Goal: Information Seeking & Learning: Learn about a topic

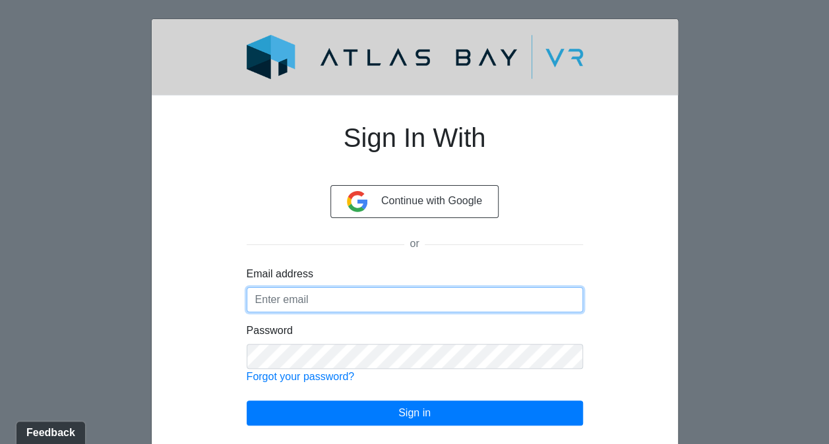
click at [336, 302] on input "Email address" at bounding box center [415, 299] width 336 height 25
type input "[PERSON_NAME][EMAIL_ADDRESS][DOMAIN_NAME]"
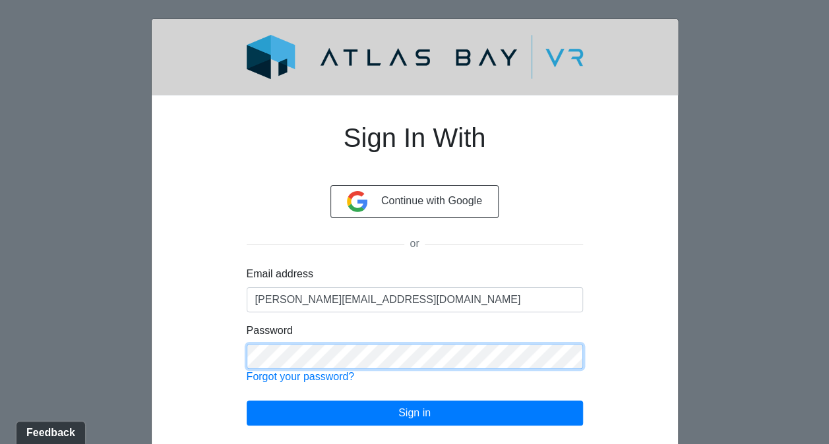
click button "Sign in" at bounding box center [415, 413] width 336 height 25
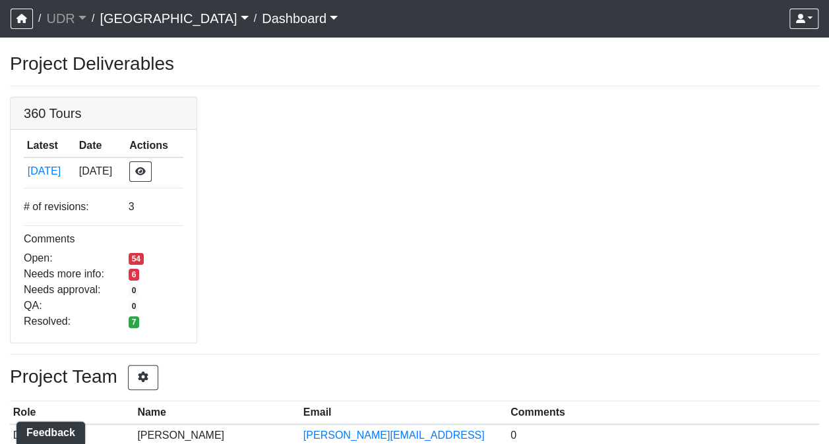
click at [133, 26] on link "[GEOGRAPHIC_DATA]" at bounding box center [174, 18] width 148 height 26
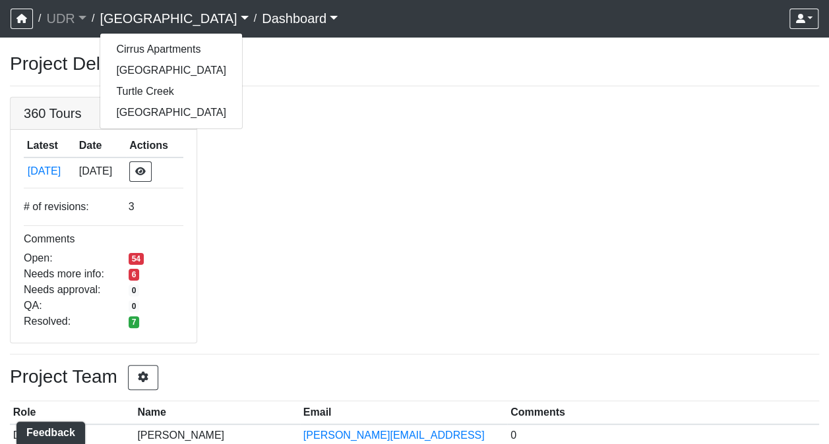
click at [285, 140] on div "360 Tours Latest Date Actions [DATE] [DATE] # of revisions: 3 Comments Open: 54…" at bounding box center [414, 220] width 829 height 247
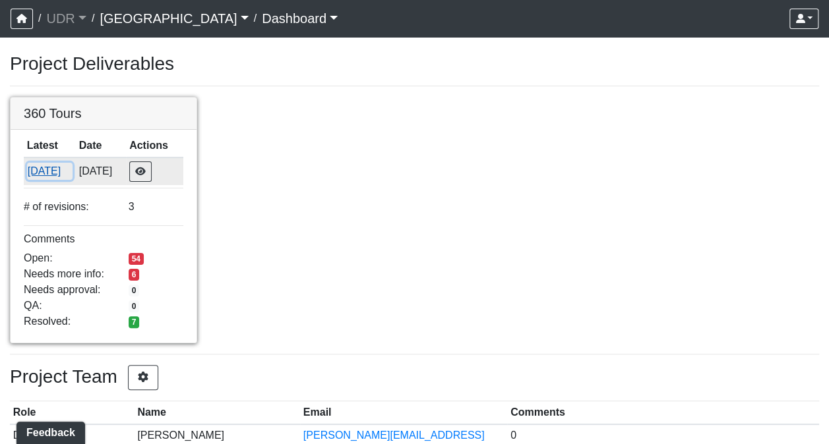
click at [55, 169] on button "[DATE]" at bounding box center [49, 171] width 45 height 17
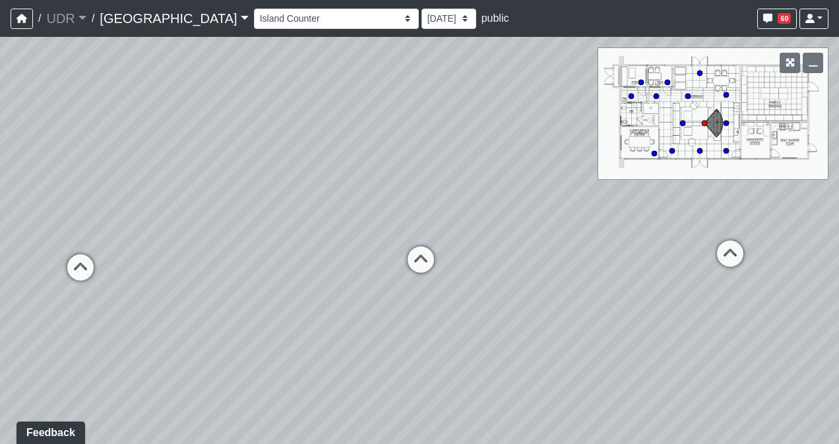
click at [721, 150] on div "Loading... Conference Entry Loading... Coworking Entry Loading... Manager's Off…" at bounding box center [419, 240] width 839 height 407
click at [727, 150] on circle at bounding box center [725, 150] width 5 height 5
click at [698, 151] on circle at bounding box center [699, 150] width 5 height 5
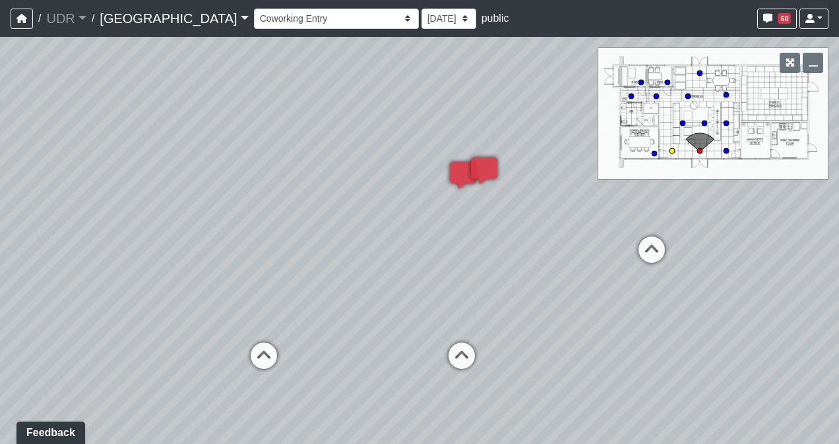
click at [672, 152] on circle at bounding box center [671, 150] width 5 height 5
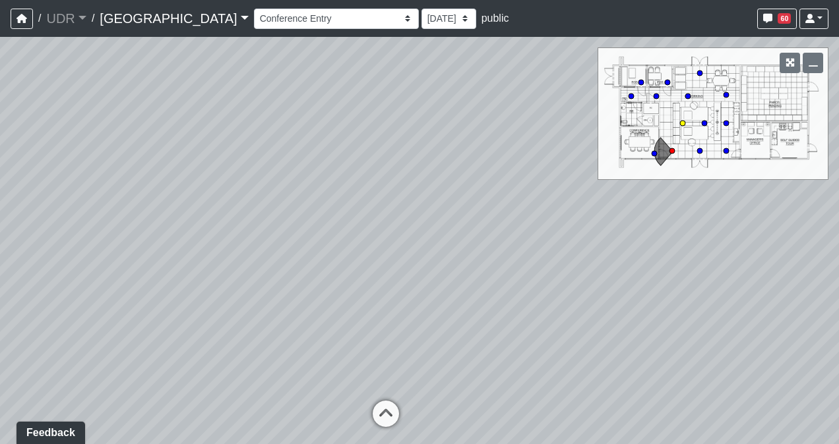
click at [682, 123] on circle at bounding box center [682, 123] width 5 height 5
click at [687, 96] on circle at bounding box center [687, 96] width 5 height 5
click at [665, 79] on icon at bounding box center [667, 82] width 7 height 7
click at [640, 78] on div "Loading... Conference Entry Loading... Coworking Entry Loading... Manager's Off…" at bounding box center [419, 240] width 839 height 407
click at [642, 84] on circle at bounding box center [640, 82] width 5 height 5
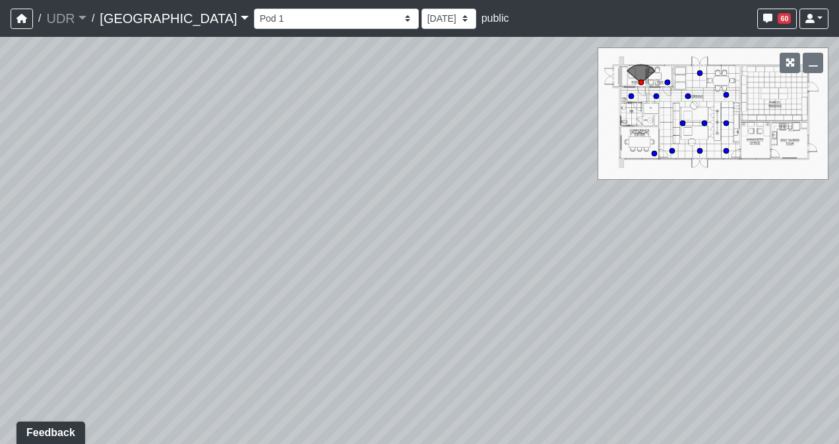
click at [657, 100] on div "Loading... Conference Entry Loading... Coworking Entry Loading... Manager's Off…" at bounding box center [419, 240] width 839 height 407
click at [656, 95] on circle at bounding box center [655, 96] width 5 height 5
click at [700, 75] on circle at bounding box center [699, 73] width 5 height 5
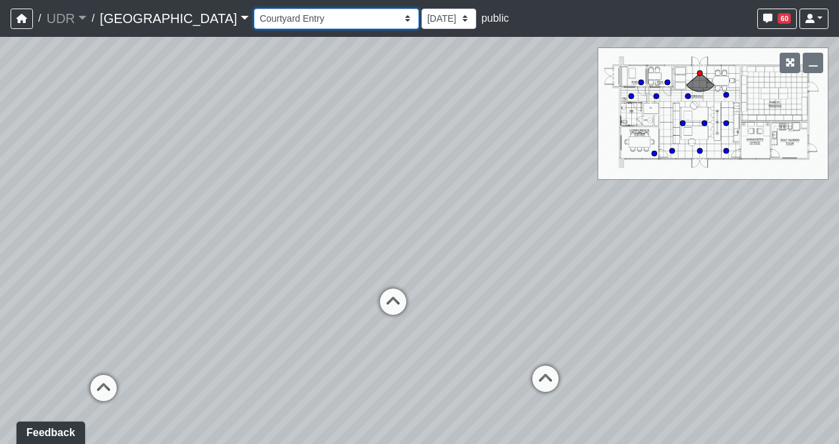
click at [307, 18] on select "Entry 1 Entry 2 Entry 3 Fireplace Seating 1 Fireplace Seating 2 Island Counter …" at bounding box center [336, 19] width 165 height 20
click at [254, 9] on select "Entry 1 Entry 2 Entry 3 Fireplace Seating 1 Fireplace Seating 2 Island Counter …" at bounding box center [336, 19] width 165 height 20
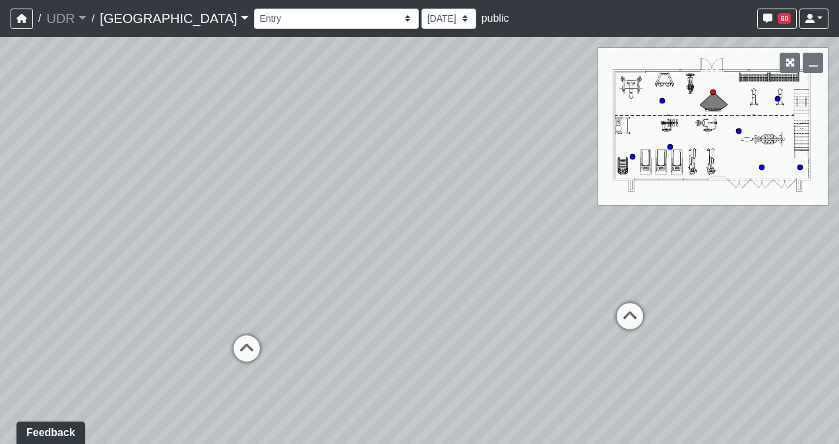
click at [661, 107] on div "Loading... Conference Entry Loading... Coworking Entry Loading... Manager's Off…" at bounding box center [419, 240] width 839 height 407
click at [665, 100] on circle at bounding box center [661, 100] width 5 height 5
click at [670, 146] on circle at bounding box center [669, 146] width 5 height 5
click at [738, 131] on circle at bounding box center [738, 131] width 5 height 5
click at [797, 167] on circle at bounding box center [799, 167] width 5 height 5
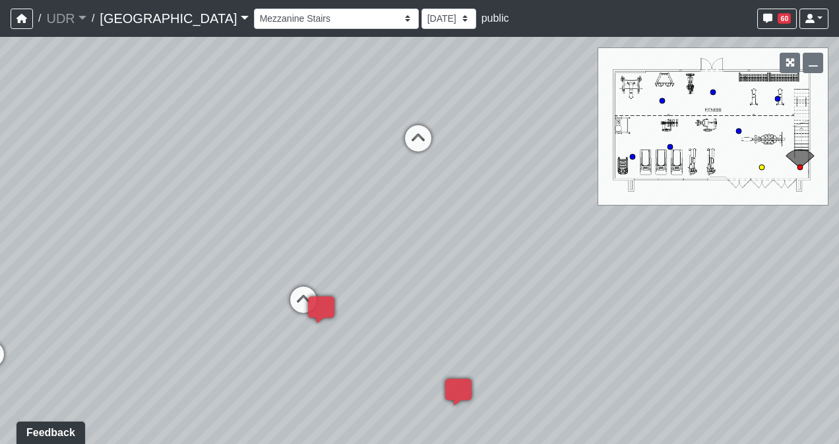
click at [763, 165] on circle at bounding box center [761, 167] width 5 height 5
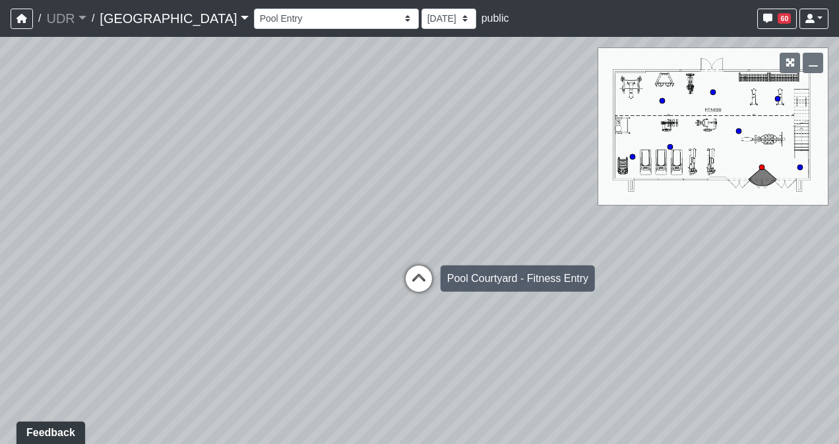
click at [429, 277] on icon at bounding box center [419, 286] width 40 height 40
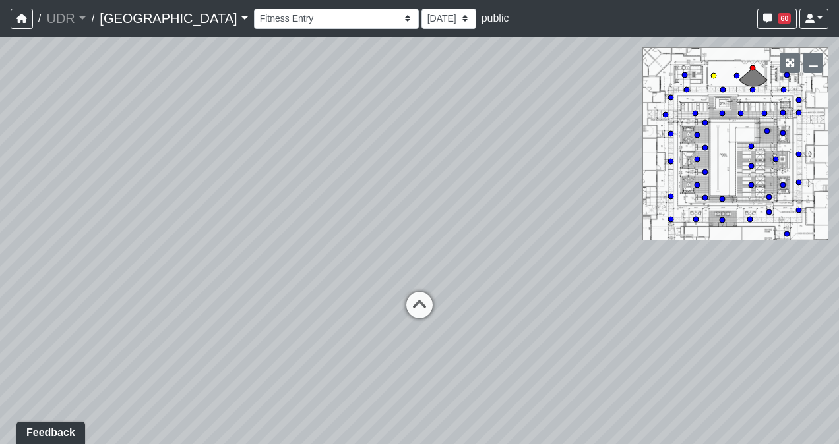
click at [715, 74] on circle at bounding box center [713, 75] width 5 height 5
click at [705, 123] on circle at bounding box center [704, 122] width 5 height 5
click at [719, 219] on icon at bounding box center [722, 220] width 7 height 7
click at [673, 98] on circle at bounding box center [670, 97] width 5 height 5
click at [775, 160] on circle at bounding box center [775, 159] width 5 height 5
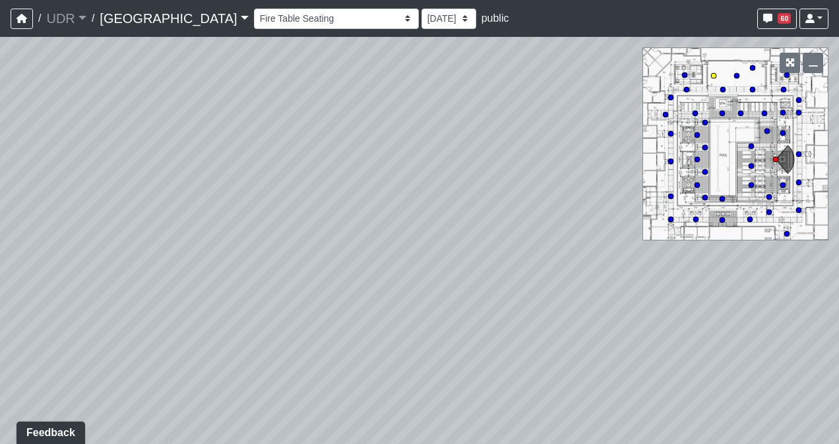
click at [712, 74] on circle at bounding box center [713, 75] width 5 height 5
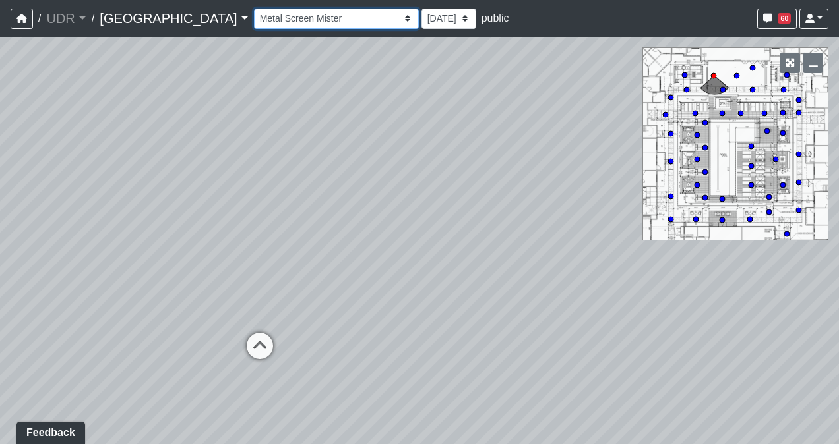
click at [303, 15] on select "Entry 1 Entry 2 Entry 3 Fireplace Seating 1 Fireplace Seating 2 Island Counter …" at bounding box center [336, 19] width 165 height 20
click at [254, 9] on select "Entry 1 Entry 2 Entry 3 Fireplace Seating 1 Fireplace Seating 2 Island Counter …" at bounding box center [336, 19] width 165 height 20
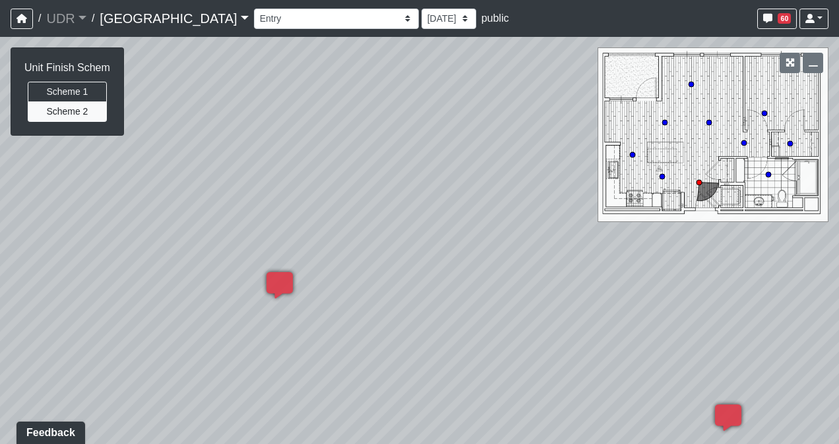
drag, startPoint x: 446, startPoint y: 261, endPoint x: 835, endPoint y: 251, distance: 388.5
click at [835, 251] on div "Loading... Conference Entry Loading... Coworking Entry Loading... Manager's Off…" at bounding box center [419, 240] width 839 height 407
drag, startPoint x: 636, startPoint y: 260, endPoint x: 841, endPoint y: 253, distance: 205.1
click at [838, 253] on html "/ UDR UDR Loading... / Riverside Riverside Loading... Riverside Riverside Loadi…" at bounding box center [419, 222] width 839 height 444
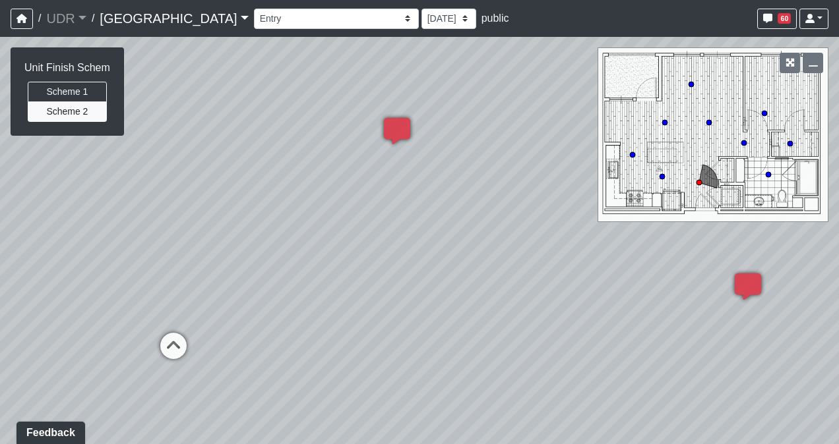
drag, startPoint x: 348, startPoint y: 254, endPoint x: 668, endPoint y: 219, distance: 321.7
click at [668, 219] on div "Loading... Conference Entry Loading... Coworking Entry Loading... Manager's Off…" at bounding box center [419, 240] width 839 height 407
drag, startPoint x: 589, startPoint y: 222, endPoint x: 627, endPoint y: 219, distance: 37.7
click at [627, 219] on div "Loading... Conference Entry Loading... Coworking Entry Loading... Manager's Off…" at bounding box center [419, 240] width 839 height 407
drag, startPoint x: 372, startPoint y: 259, endPoint x: 535, endPoint y: 258, distance: 163.5
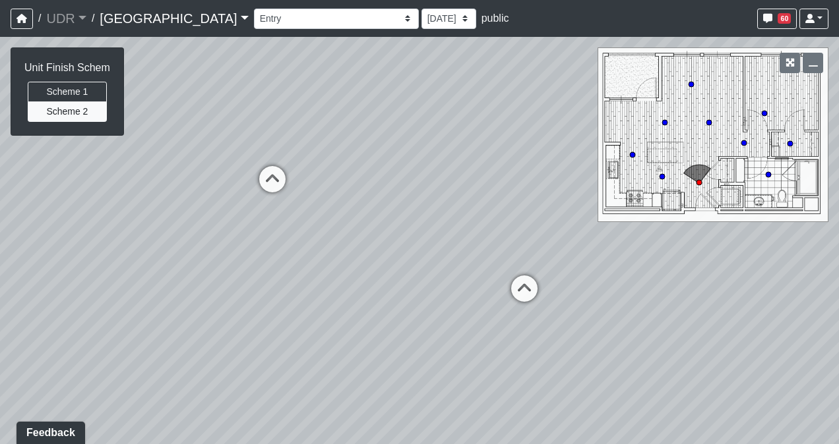
click at [535, 258] on div "Loading... Conference Entry Loading... Coworking Entry Loading... Manager's Off…" at bounding box center [419, 240] width 839 height 407
drag, startPoint x: 367, startPoint y: 251, endPoint x: 535, endPoint y: 239, distance: 168.5
click at [535, 239] on div "Loading... Conference Entry Loading... Coworking Entry Loading... Manager's Off…" at bounding box center [419, 240] width 839 height 407
drag, startPoint x: 387, startPoint y: 247, endPoint x: 227, endPoint y: 280, distance: 162.9
click at [227, 280] on div "Loading... Conference Entry Loading... Coworking Entry Loading... Manager's Off…" at bounding box center [419, 240] width 839 height 407
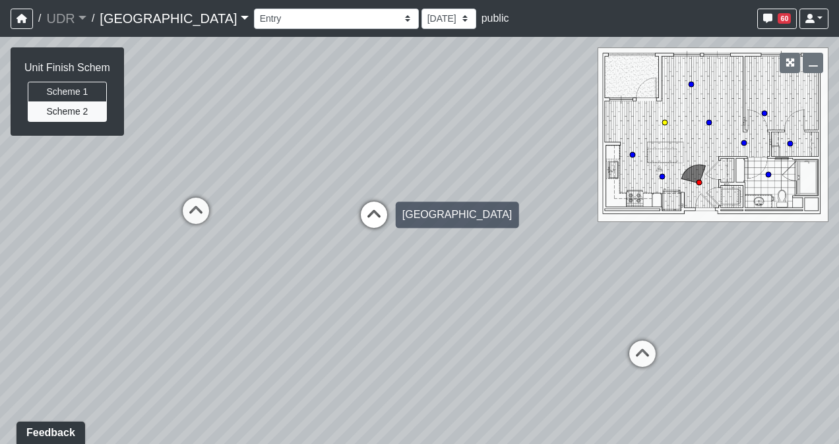
click at [369, 212] on icon at bounding box center [374, 222] width 40 height 40
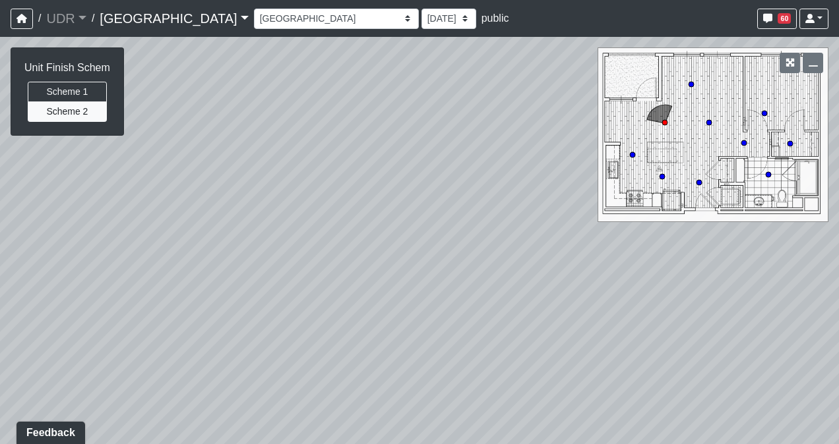
drag, startPoint x: 492, startPoint y: 256, endPoint x: 145, endPoint y: 260, distance: 347.5
click at [145, 260] on div "Loading... Conference Entry Loading... Coworking Entry Loading... Manager's Off…" at bounding box center [419, 240] width 839 height 407
drag, startPoint x: 303, startPoint y: 247, endPoint x: 102, endPoint y: 244, distance: 201.1
click at [102, 244] on div "Loading... Conference Entry Loading... Coworking Entry Loading... Manager's Off…" at bounding box center [419, 240] width 839 height 407
drag, startPoint x: 286, startPoint y: 256, endPoint x: 71, endPoint y: 262, distance: 215.7
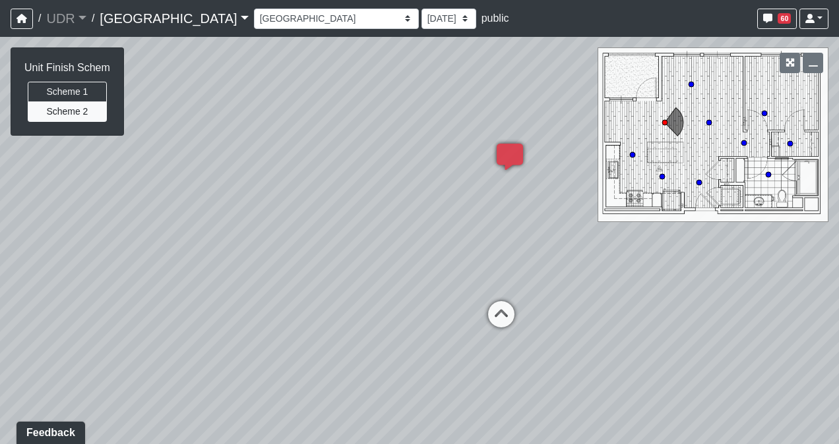
click at [71, 262] on div "Loading... Conference Entry Loading... Coworking Entry Loading... Manager's Off…" at bounding box center [419, 240] width 839 height 407
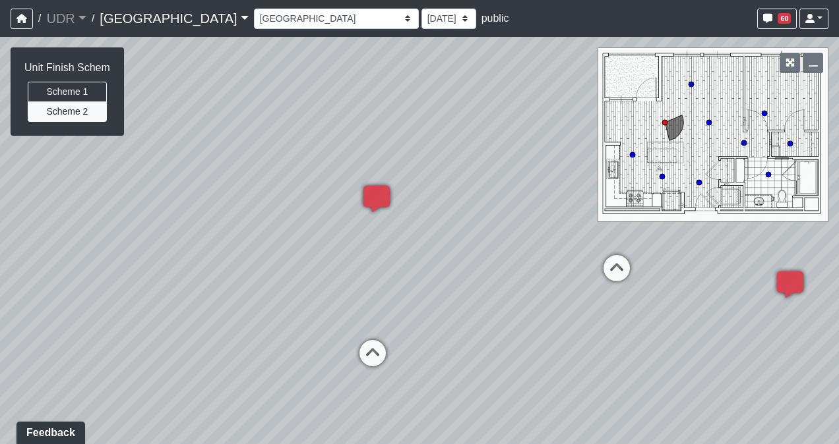
drag, startPoint x: 452, startPoint y: 307, endPoint x: 265, endPoint y: 282, distance: 188.9
click at [273, 281] on div "Loading... Conference Entry Loading... Coworking Entry Loading... Manager's Off…" at bounding box center [419, 240] width 839 height 407
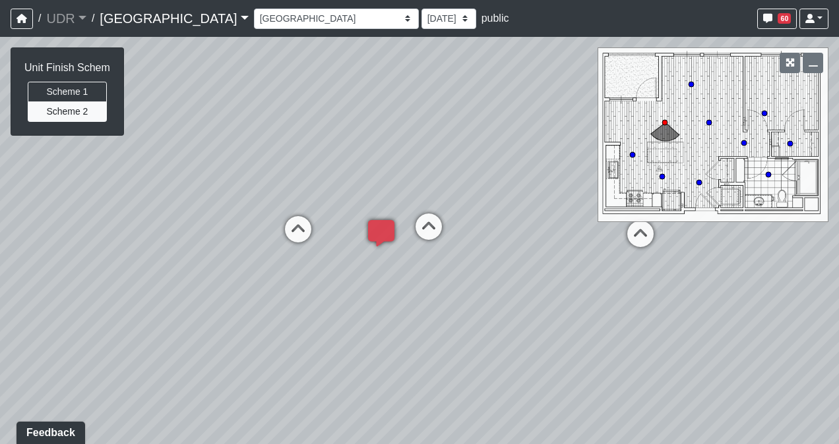
drag, startPoint x: 419, startPoint y: 299, endPoint x: 228, endPoint y: 289, distance: 191.5
click at [228, 289] on div "Loading... Conference Entry Loading... Coworking Entry Loading... Manager's Off…" at bounding box center [419, 240] width 839 height 407
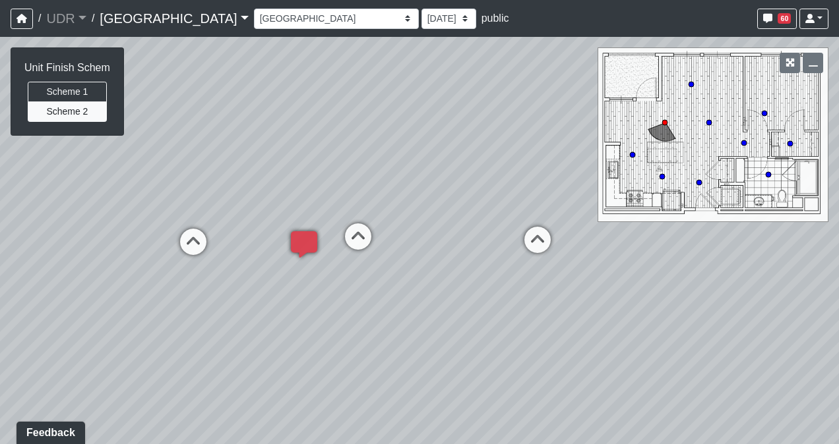
drag, startPoint x: 443, startPoint y: 302, endPoint x: 266, endPoint y: 298, distance: 176.7
click at [266, 298] on div "Loading... Conference Entry Loading... Coworking Entry Loading... Manager's Off…" at bounding box center [419, 240] width 839 height 407
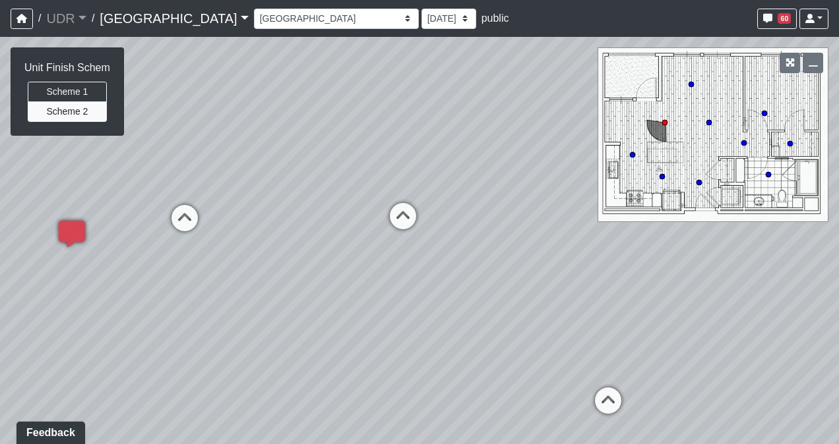
drag, startPoint x: 400, startPoint y: 273, endPoint x: 317, endPoint y: 243, distance: 87.6
click at [317, 243] on div "Loading... Conference Entry Loading... Coworking Entry Loading... Manager's Off…" at bounding box center [419, 240] width 839 height 407
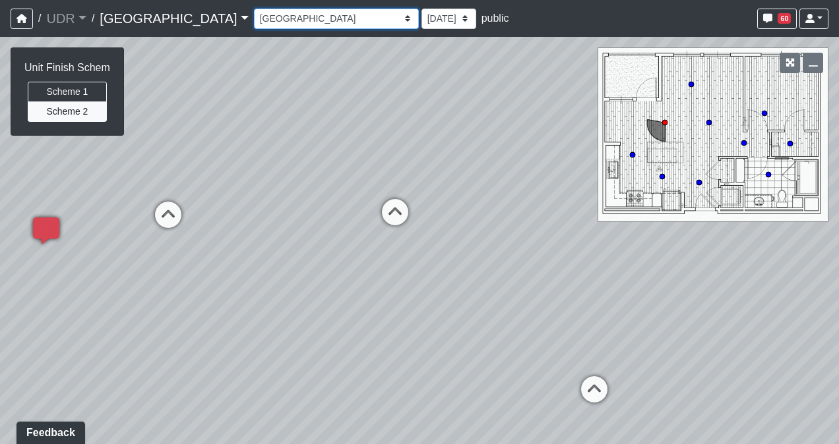
click at [309, 18] on select "Entry 1 Entry 2 Entry 3 Fireplace Seating 1 Fireplace Seating 2 Island Counter …" at bounding box center [336, 19] width 165 height 20
click at [254, 9] on select "Entry 1 Entry 2 Entry 3 Fireplace Seating 1 Fireplace Seating 2 Island Counter …" at bounding box center [336, 19] width 165 height 20
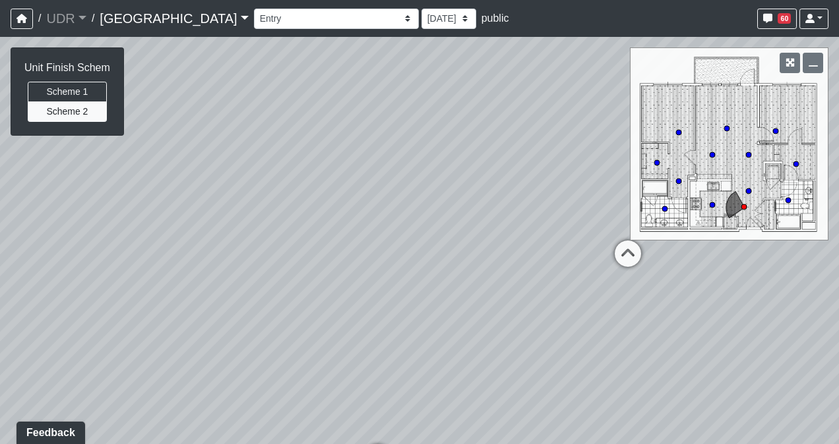
drag, startPoint x: 504, startPoint y: 309, endPoint x: 204, endPoint y: 289, distance: 300.0
click at [204, 289] on div "Loading... Conference Entry Loading... Coworking Entry Loading... Manager's Off…" at bounding box center [419, 240] width 839 height 407
drag, startPoint x: 513, startPoint y: 314, endPoint x: 362, endPoint y: 316, distance: 151.0
click at [362, 316] on div "Loading... Conference Entry Loading... Coworking Entry Loading... Manager's Off…" at bounding box center [419, 240] width 839 height 407
drag, startPoint x: 436, startPoint y: 315, endPoint x: 380, endPoint y: 305, distance: 57.6
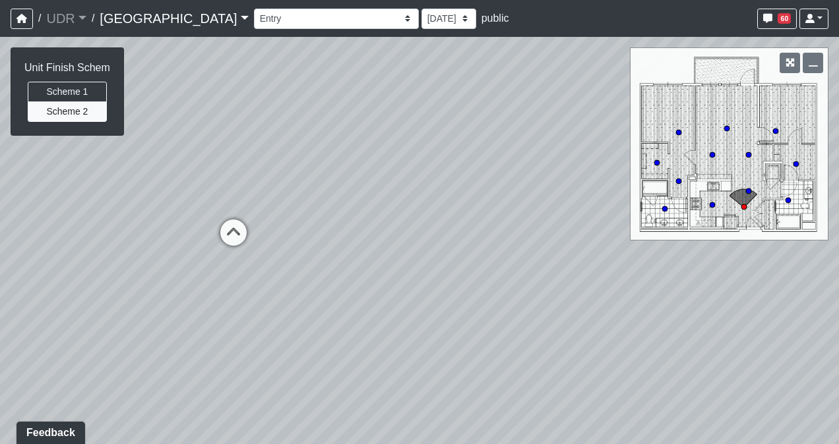
click at [380, 305] on div "Loading... Conference Entry Loading... Coworking Entry Loading... Manager's Off…" at bounding box center [419, 240] width 839 height 407
drag, startPoint x: 521, startPoint y: 334, endPoint x: 245, endPoint y: 339, distance: 275.6
click at [245, 339] on div "Loading... Conference Entry Loading... Coworking Entry Loading... Manager's Off…" at bounding box center [419, 240] width 839 height 407
drag, startPoint x: 284, startPoint y: 295, endPoint x: 483, endPoint y: 267, distance: 200.4
click at [483, 267] on div "Loading... Conference Entry Loading... Coworking Entry Loading... Manager's Off…" at bounding box center [419, 240] width 839 height 407
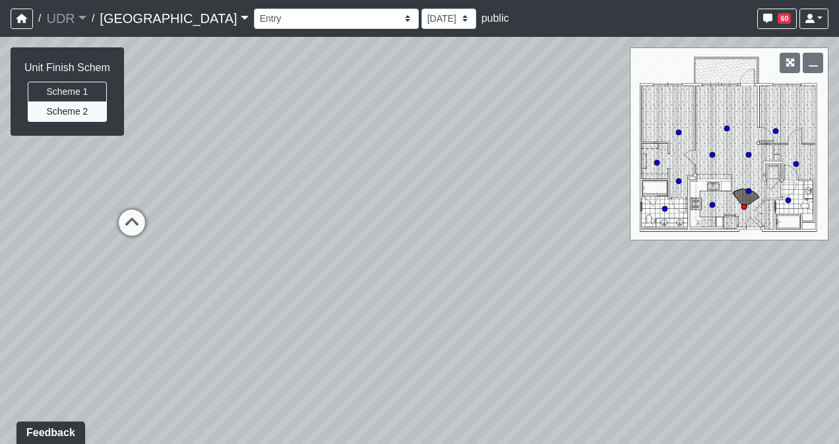
drag, startPoint x: 419, startPoint y: 261, endPoint x: 548, endPoint y: 234, distance: 132.0
click at [559, 230] on div "Loading... Conference Entry Loading... Coworking Entry Loading... Manager's Off…" at bounding box center [419, 240] width 839 height 407
drag, startPoint x: 402, startPoint y: 280, endPoint x: 489, endPoint y: 299, distance: 89.9
click at [489, 299] on div "Loading... Conference Entry Loading... Coworking Entry Loading... Manager's Off…" at bounding box center [419, 240] width 839 height 407
drag, startPoint x: 196, startPoint y: 297, endPoint x: 471, endPoint y: 279, distance: 276.2
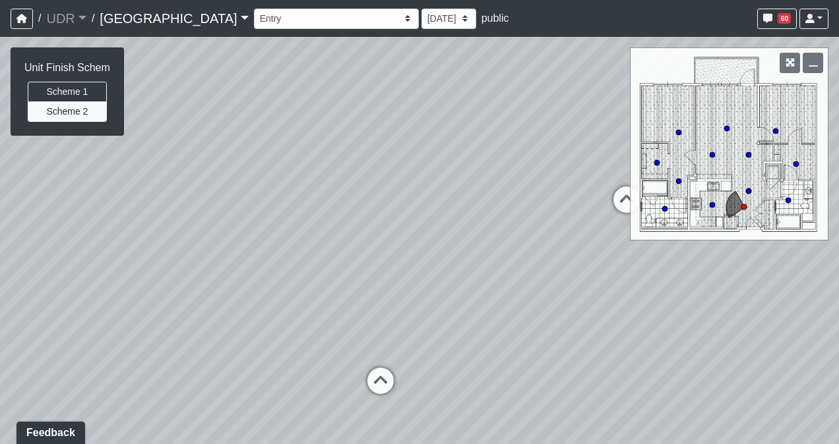
click at [471, 279] on div "Loading... Conference Entry Loading... Coworking Entry Loading... Manager's Off…" at bounding box center [419, 240] width 839 height 407
drag, startPoint x: 542, startPoint y: 276, endPoint x: 323, endPoint y: 261, distance: 219.4
click at [323, 261] on div "Loading... Conference Entry Loading... Coworking Entry Loading... Manager's Off…" at bounding box center [419, 240] width 839 height 407
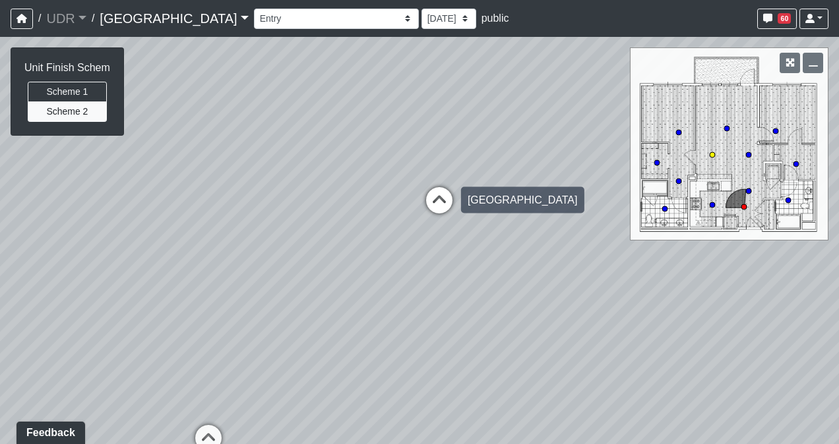
click at [436, 197] on icon at bounding box center [439, 207] width 40 height 40
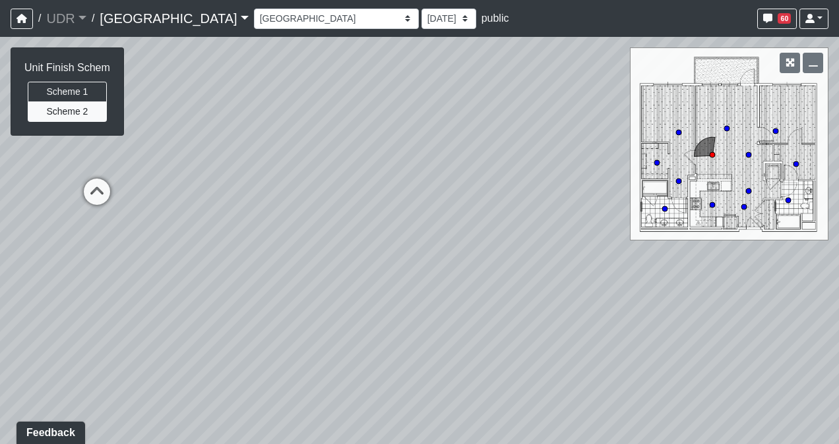
drag, startPoint x: 517, startPoint y: 238, endPoint x: 103, endPoint y: 297, distance: 418.2
click at [103, 297] on div "Loading... Conference Entry Loading... Coworking Entry Loading... Manager's Off…" at bounding box center [419, 240] width 839 height 407
drag, startPoint x: 392, startPoint y: 274, endPoint x: 45, endPoint y: 301, distance: 347.8
click at [45, 301] on div "Loading... Conference Entry Loading... Coworking Entry Loading... Manager's Off…" at bounding box center [419, 240] width 839 height 407
drag, startPoint x: 309, startPoint y: 306, endPoint x: 175, endPoint y: 185, distance: 179.7
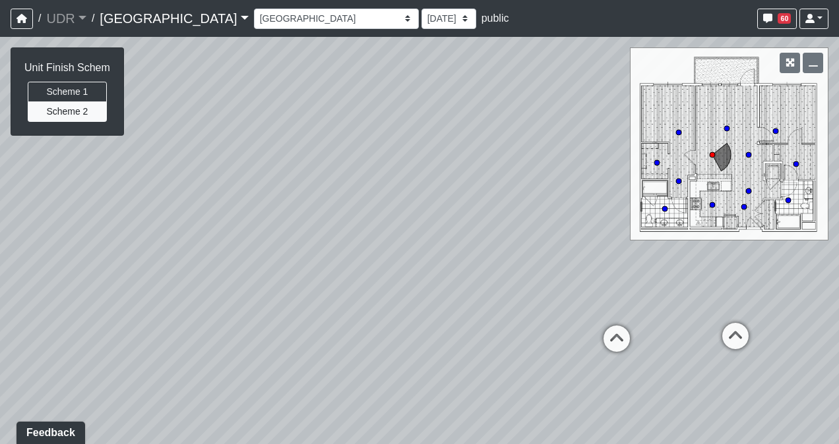
click at [175, 185] on div "Loading... Conference Entry Loading... Coworking Entry Loading... Manager's Off…" at bounding box center [419, 240] width 839 height 407
drag, startPoint x: 65, startPoint y: 322, endPoint x: 216, endPoint y: 281, distance: 157.2
click at [216, 281] on div "Loading... Conference Entry Loading... Coworking Entry Loading... Manager's Off…" at bounding box center [419, 240] width 839 height 407
click at [264, 279] on div "Loading... Conference Entry Loading... Coworking Entry Loading... Manager's Off…" at bounding box center [419, 240] width 839 height 407
click at [373, 328] on icon at bounding box center [388, 334] width 40 height 40
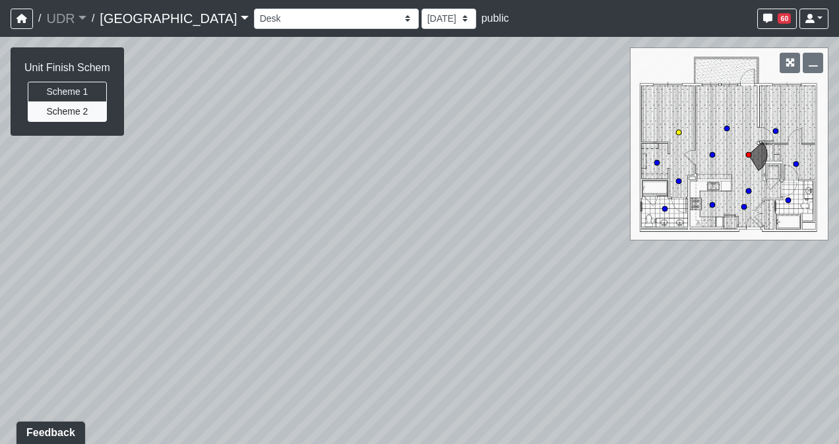
click at [679, 132] on circle at bounding box center [678, 132] width 5 height 5
drag, startPoint x: 624, startPoint y: 262, endPoint x: 371, endPoint y: 211, distance: 258.3
click at [371, 211] on div "Loading... Conference Entry Loading... Coworking Entry Loading... Manager's Off…" at bounding box center [419, 240] width 839 height 407
drag, startPoint x: 556, startPoint y: 231, endPoint x: 373, endPoint y: 237, distance: 184.0
click at [373, 237] on div "Loading... Conference Entry Loading... Coworking Entry Loading... Manager's Off…" at bounding box center [419, 240] width 839 height 407
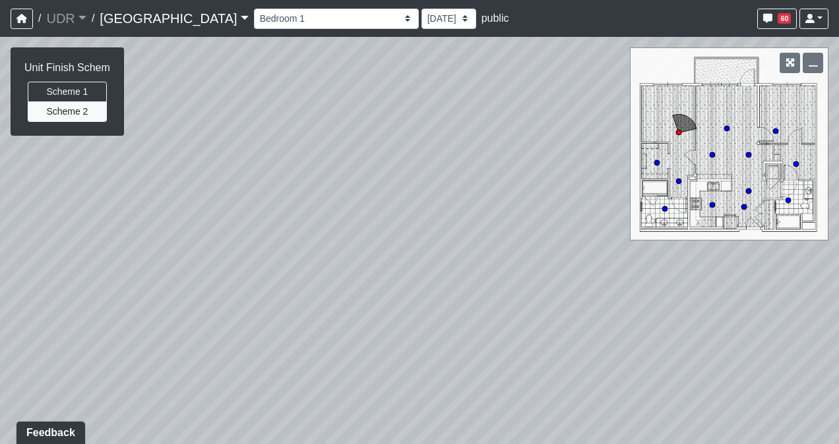
drag, startPoint x: 508, startPoint y: 289, endPoint x: 120, endPoint y: 235, distance: 391.4
click at [120, 235] on div "Loading... Conference Entry Loading... Coworking Entry Loading... Manager's Off…" at bounding box center [419, 240] width 839 height 407
drag, startPoint x: 421, startPoint y: 282, endPoint x: 183, endPoint y: 264, distance: 238.7
click at [135, 265] on div "Loading... Conference Entry Loading... Coworking Entry Loading... Manager's Off…" at bounding box center [419, 240] width 839 height 407
drag, startPoint x: 289, startPoint y: 252, endPoint x: 86, endPoint y: 257, distance: 203.8
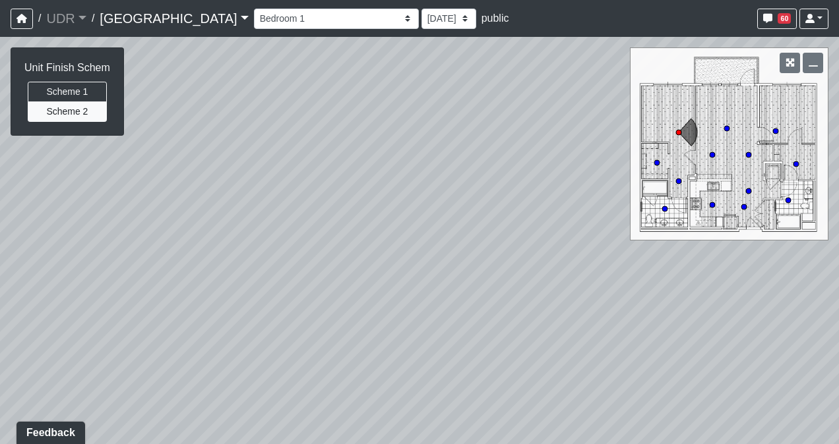
click at [86, 257] on div "Loading... Conference Entry Loading... Coworking Entry Loading... Manager's Off…" at bounding box center [419, 240] width 839 height 407
drag, startPoint x: 331, startPoint y: 268, endPoint x: 36, endPoint y: 270, distance: 295.4
click at [36, 270] on div "Loading... Conference Entry Loading... Coworking Entry Loading... Manager's Off…" at bounding box center [419, 240] width 839 height 407
drag, startPoint x: 349, startPoint y: 283, endPoint x: 215, endPoint y: 279, distance: 134.6
click at [215, 279] on div "Loading... Conference Entry Loading... Coworking Entry Loading... Manager's Off…" at bounding box center [419, 240] width 839 height 407
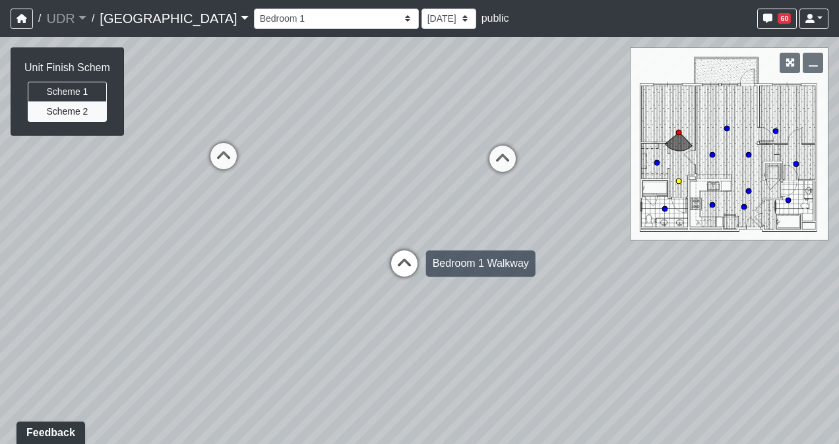
click at [398, 268] on icon at bounding box center [404, 271] width 40 height 40
select select "tpBrx7AUsV2j26vxq3UEGw"
